Goal: Transaction & Acquisition: Obtain resource

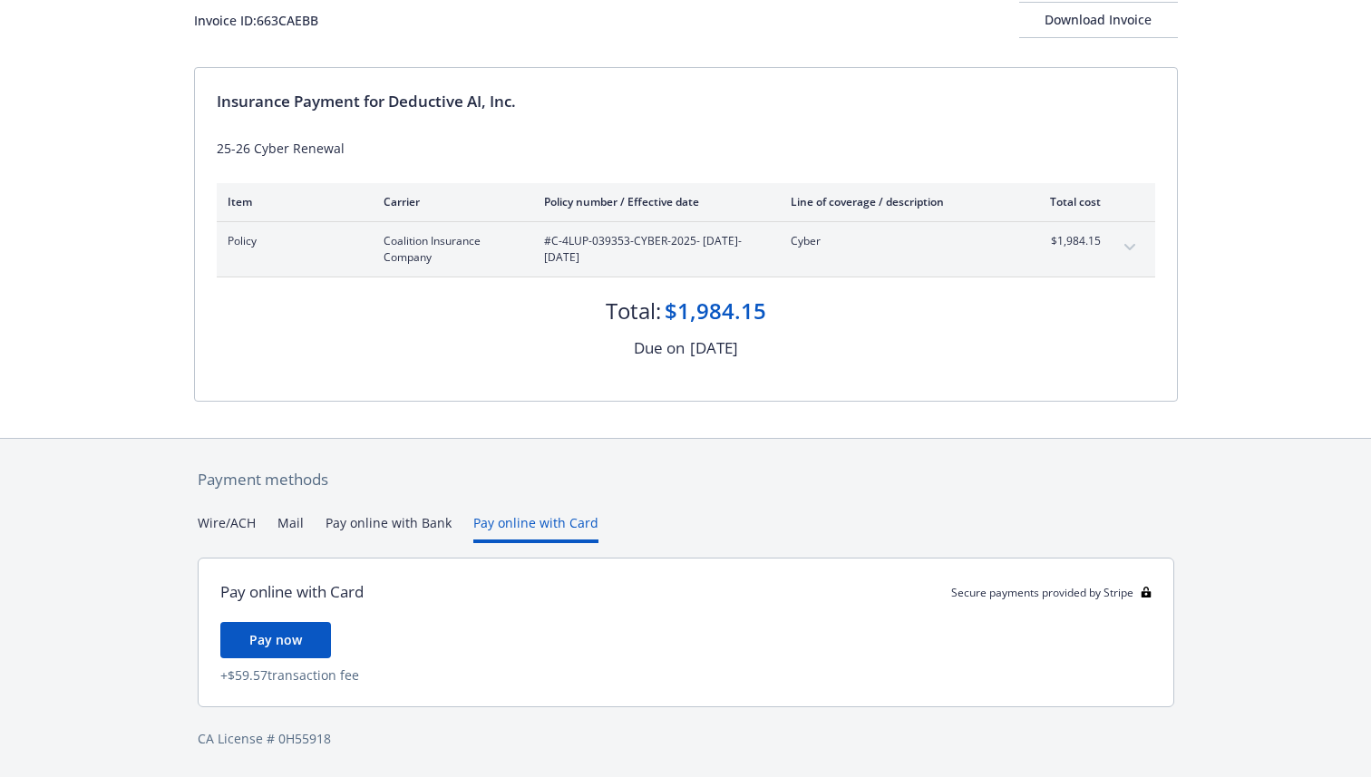
scroll to position [121, 0]
click at [507, 481] on div "Payment methods Wire/ACH Mail Pay online with Bank Pay online with Card Pay onl…" at bounding box center [685, 608] width 983 height 339
click at [373, 519] on button "Pay online with Bank" at bounding box center [388, 528] width 126 height 30
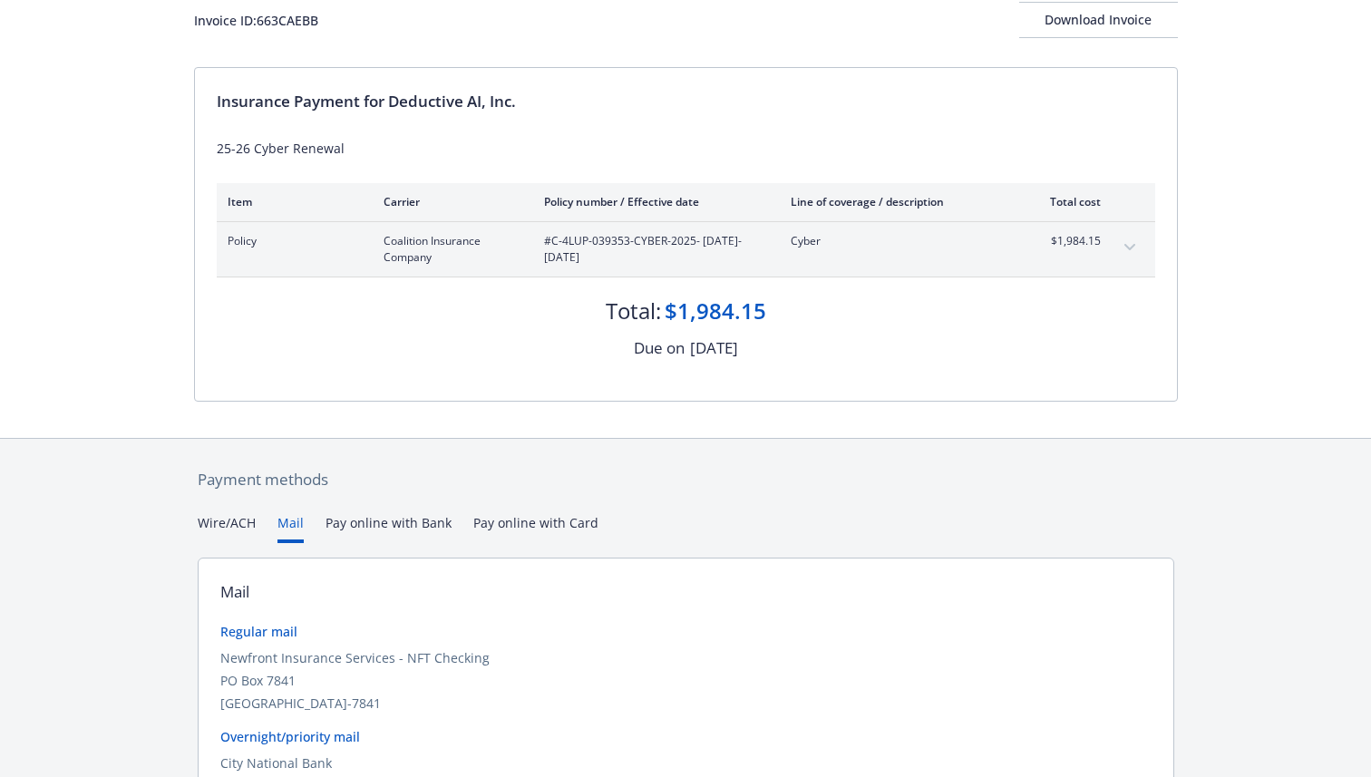
click at [290, 520] on button "Mail" at bounding box center [290, 528] width 26 height 30
click at [226, 523] on button "Wire/ACH" at bounding box center [227, 528] width 58 height 30
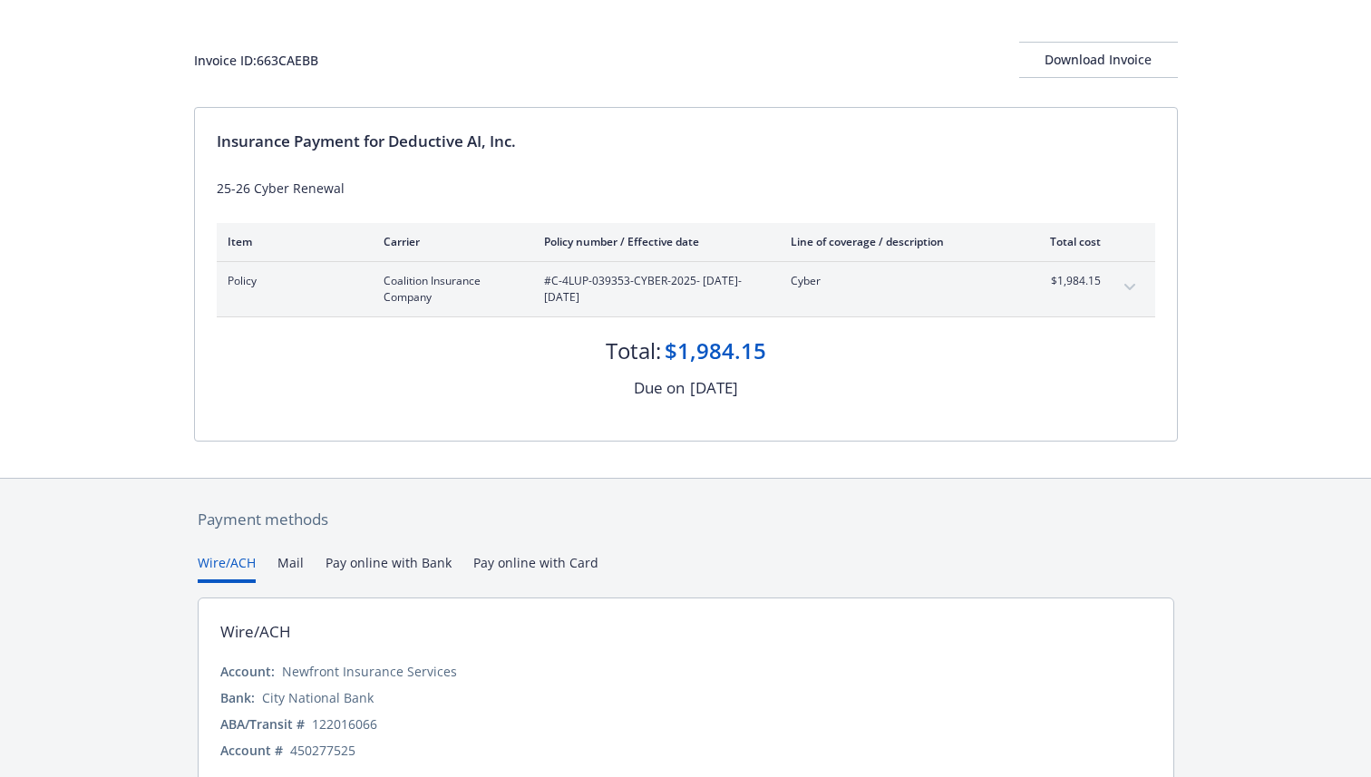
scroll to position [0, 0]
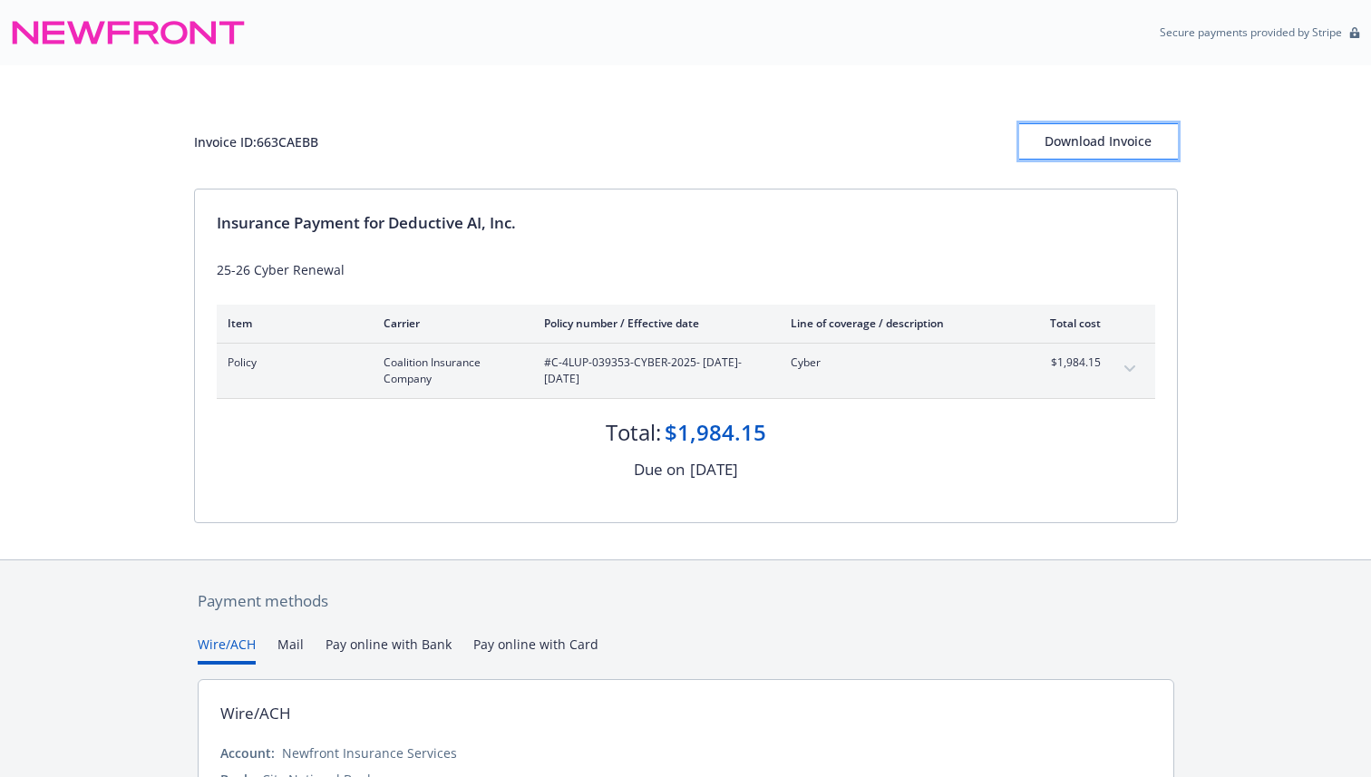
click at [1073, 143] on div "Download Invoice" at bounding box center [1098, 141] width 159 height 34
